Goal: Use online tool/utility: Utilize a website feature to perform a specific function

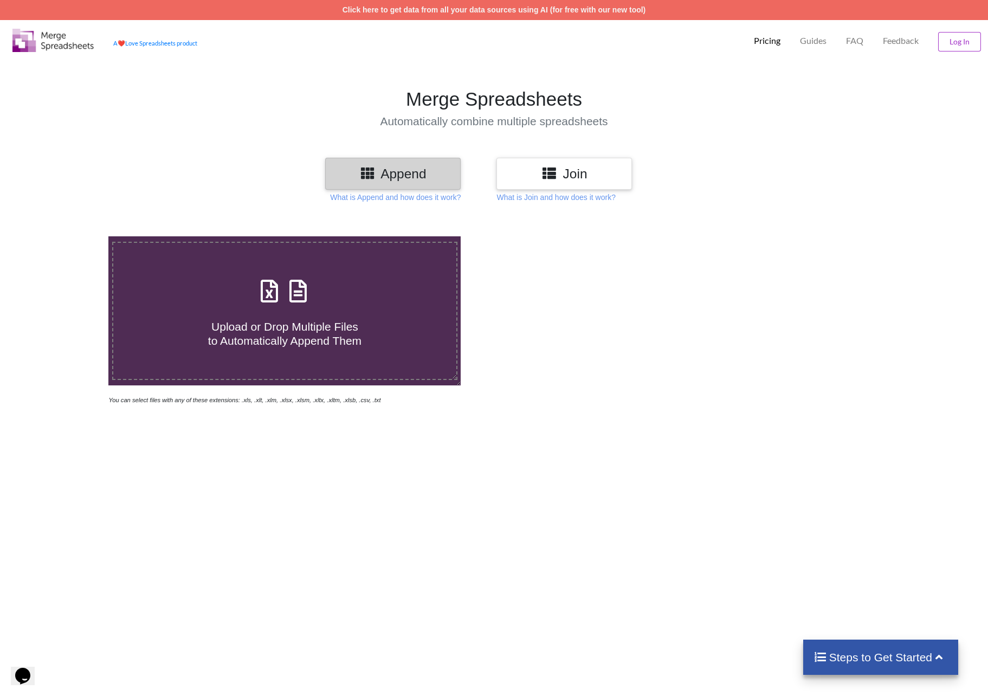
click at [346, 281] on div "Upload or Drop Multiple Files to Automatically Append Them" at bounding box center [284, 310] width 343 height 73
click at [70, 236] on input "Upload or Drop Multiple Files to Automatically Append Them" at bounding box center [70, 236] width 0 height 0
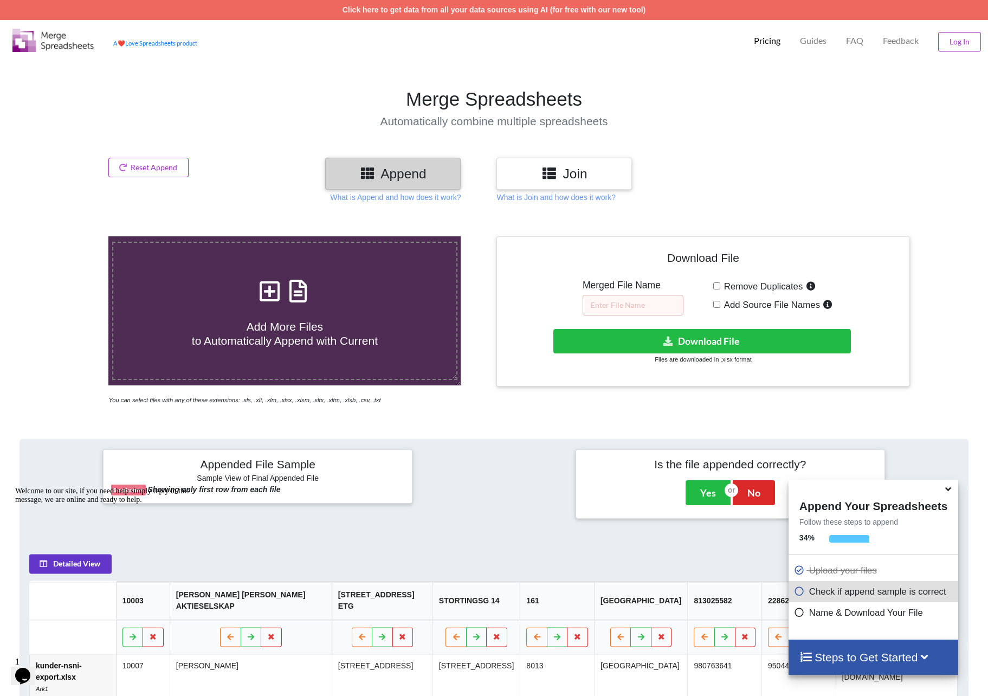
click at [315, 274] on div "Add More Files to Automatically Append with Current" at bounding box center [284, 310] width 343 height 73
click at [70, 236] on input "Add More Files to Automatically Append with Current" at bounding box center [70, 236] width 0 height 0
type input "C:\fakepath\kunder-nsni-export.xlsx"
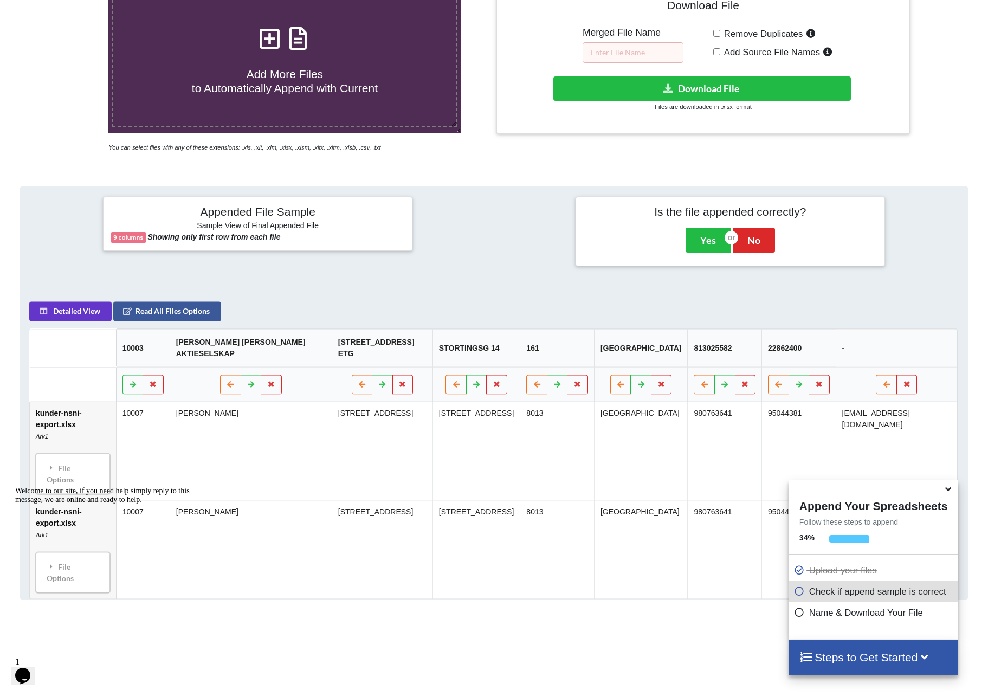
scroll to position [254, 0]
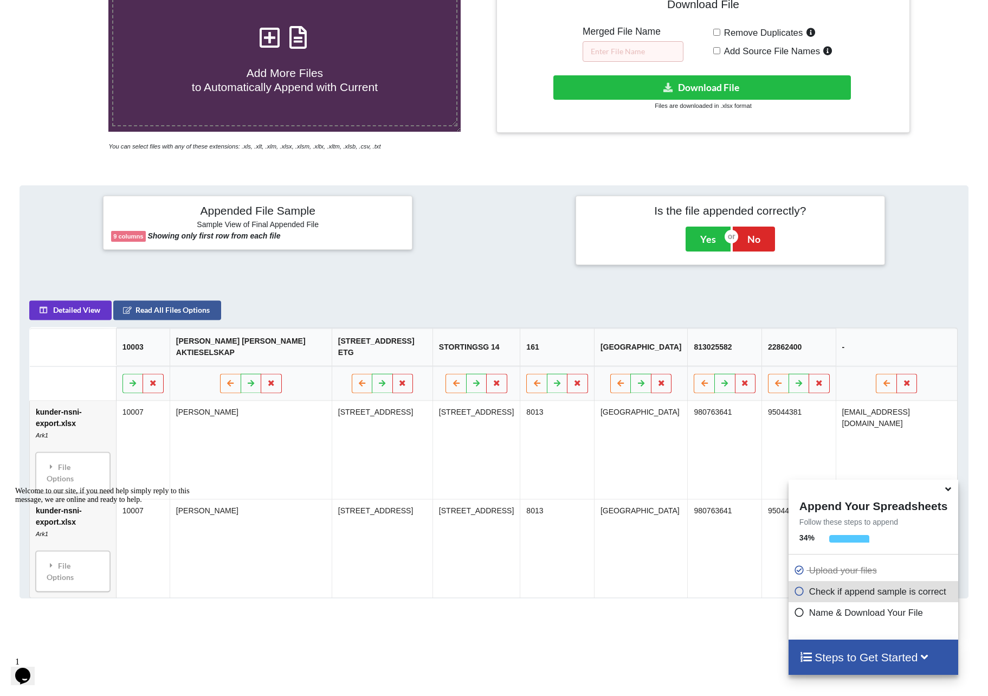
click at [67, 499] on td "kunder-nsni-export.xlsx Ark1 File Options Import Other Sheets File Options Dele…" at bounding box center [73, 548] width 86 height 99
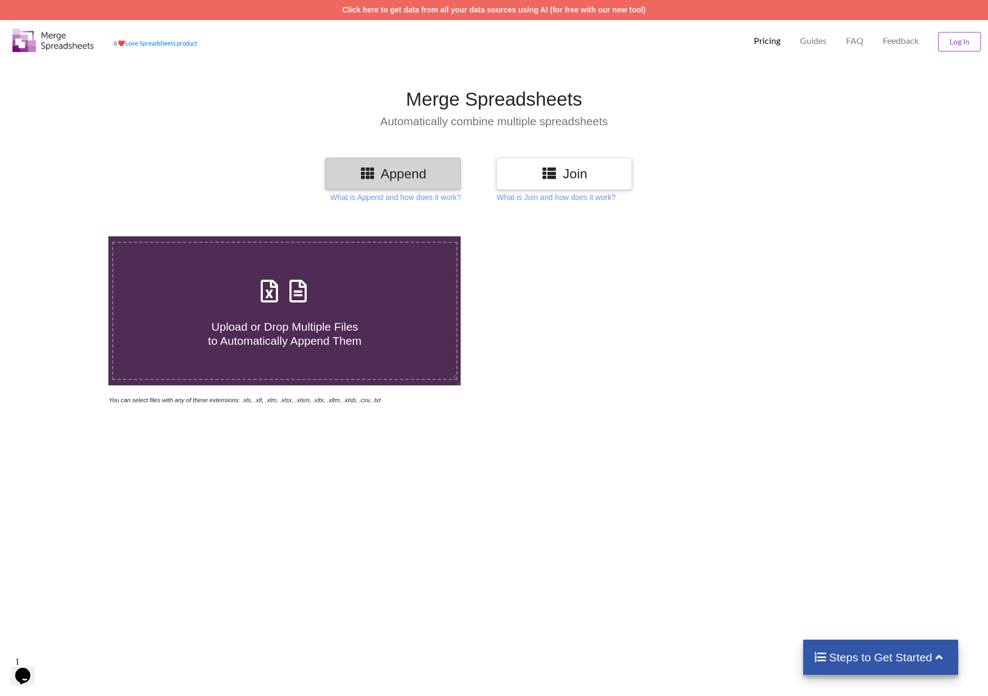
click at [288, 306] on h4 "Upload or Drop Multiple Files to Automatically Append Them" at bounding box center [284, 326] width 343 height 41
click at [70, 236] on input "Upload or Drop Multiple Files to Automatically Append Them" at bounding box center [70, 236] width 0 height 0
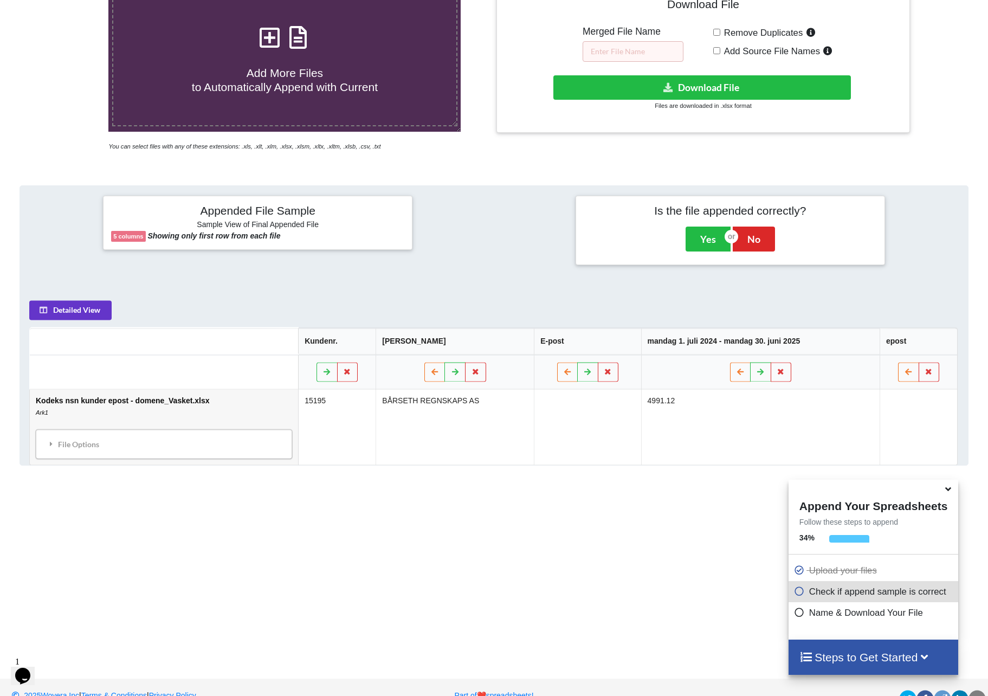
scroll to position [137, 0]
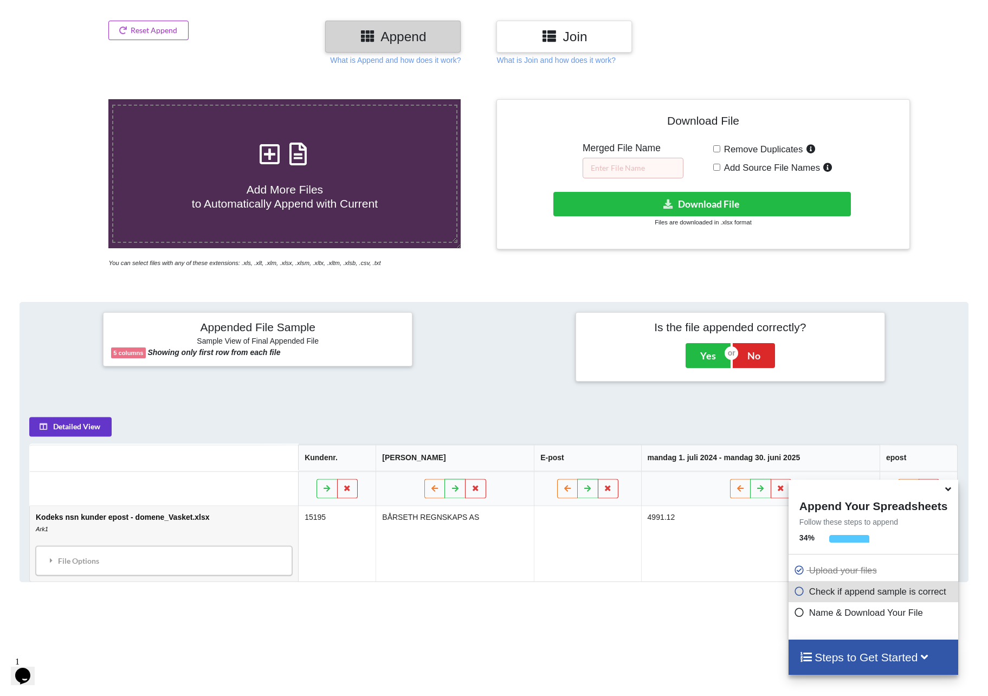
click at [294, 169] on h4 "Add More Files to Automatically Append with Current" at bounding box center [284, 189] width 343 height 41
click at [70, 99] on input "Add More Files to Automatically Append with Current" at bounding box center [70, 99] width 0 height 0
type input "C:\fakepath\kunder-nsni-export.xlsx"
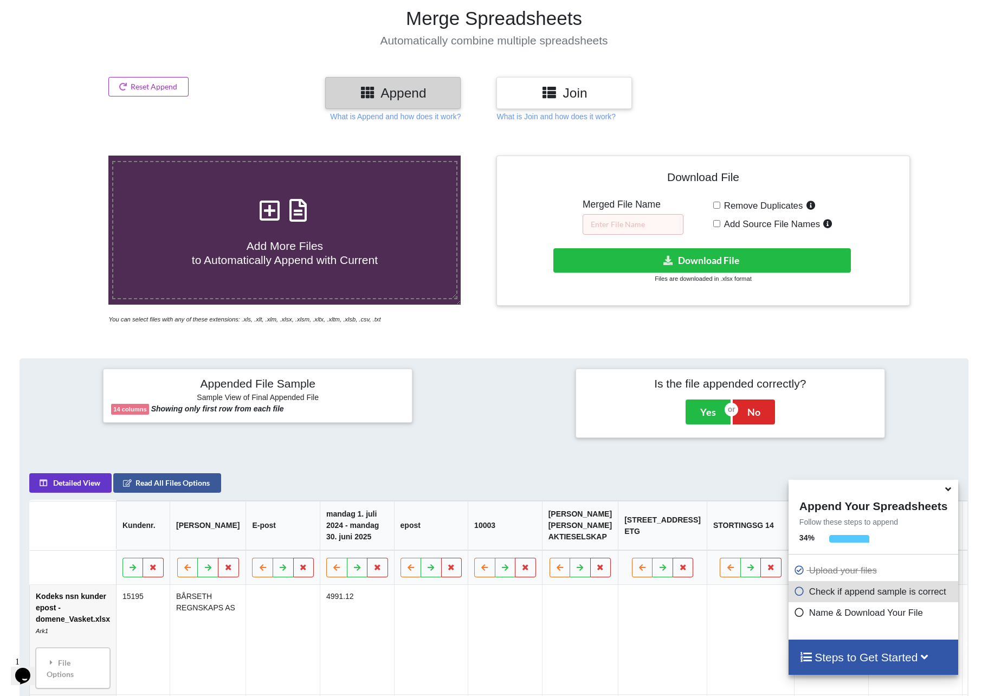
scroll to position [0, 0]
